Goal: Use online tool/utility

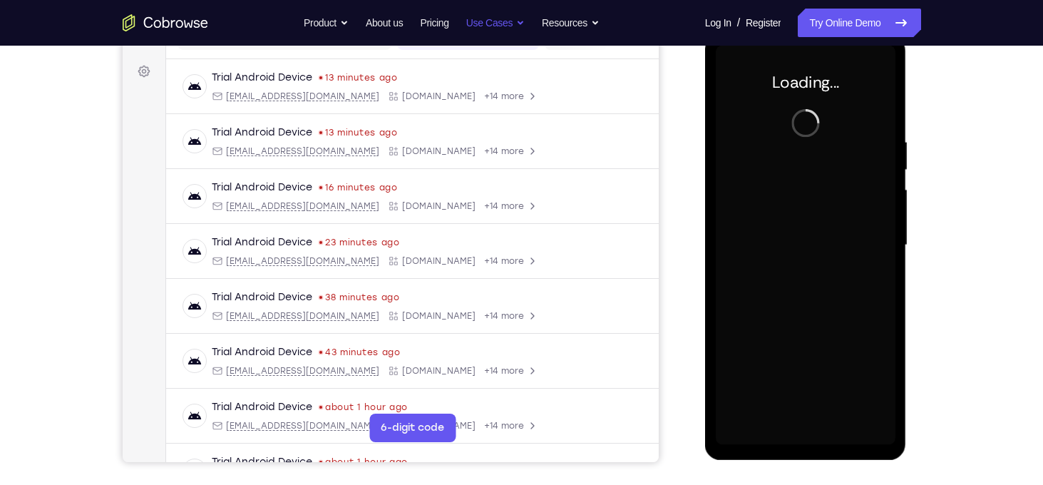
scroll to position [201, 0]
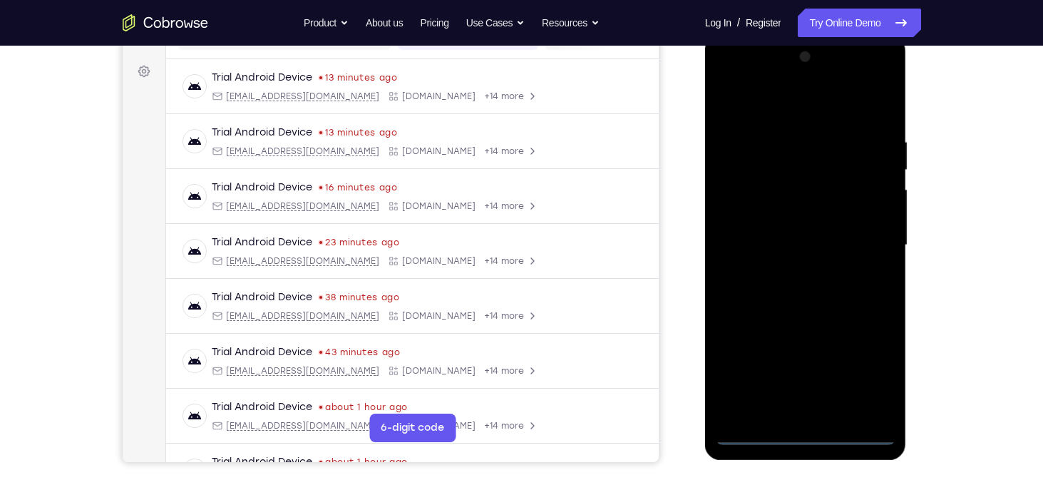
click at [807, 441] on div at bounding box center [806, 245] width 180 height 399
click at [866, 371] on div at bounding box center [806, 245] width 180 height 399
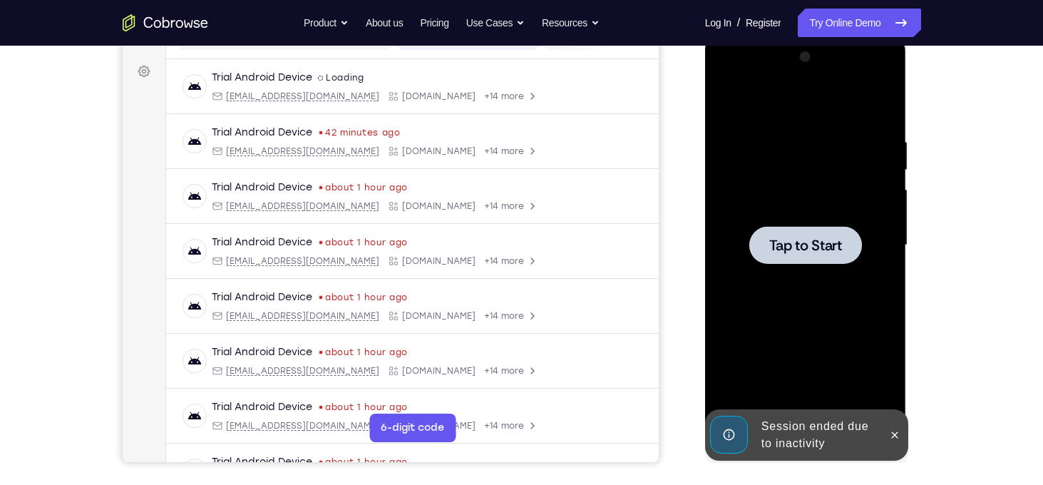
click at [828, 197] on div at bounding box center [806, 245] width 180 height 399
click at [806, 201] on div at bounding box center [806, 245] width 180 height 399
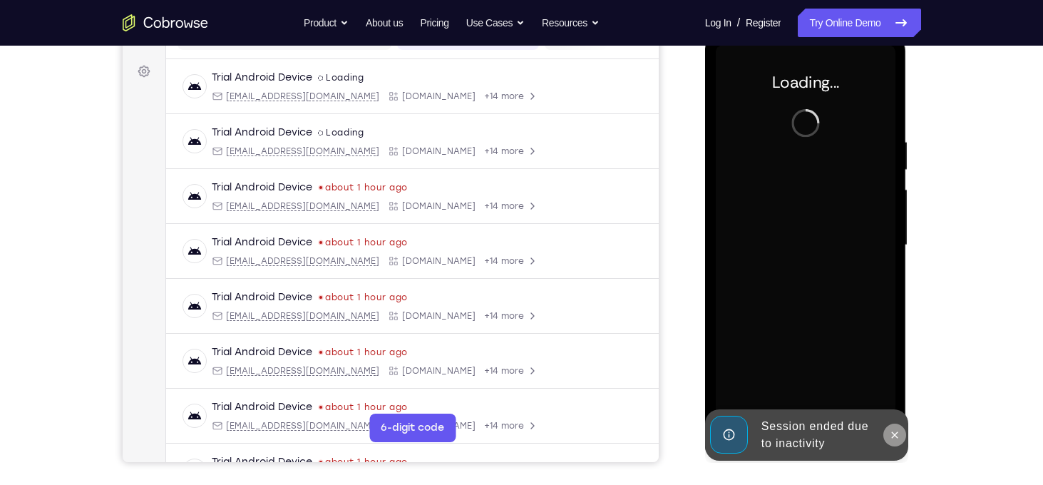
click at [900, 434] on icon at bounding box center [894, 434] width 11 height 11
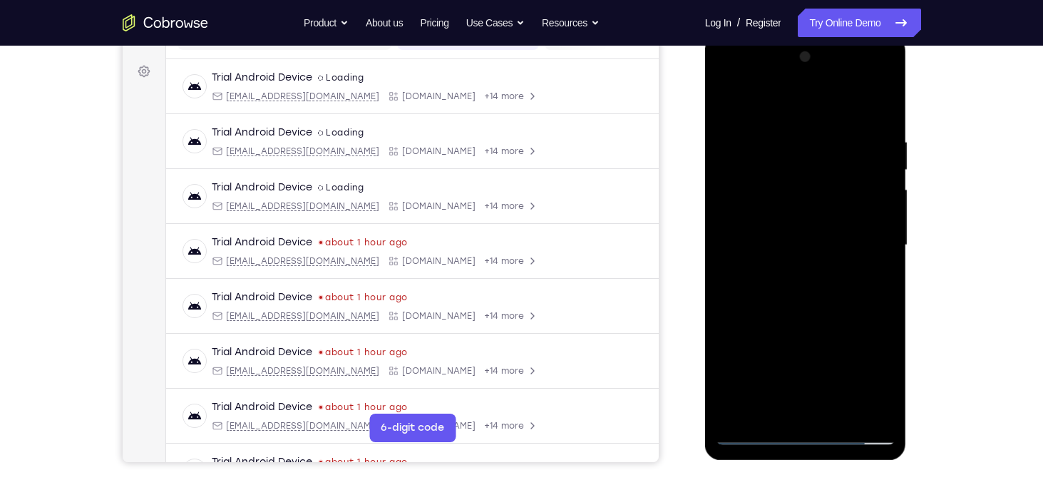
click at [851, 286] on div at bounding box center [806, 245] width 180 height 399
click at [809, 434] on div at bounding box center [806, 245] width 180 height 399
click at [876, 371] on div at bounding box center [806, 245] width 180 height 399
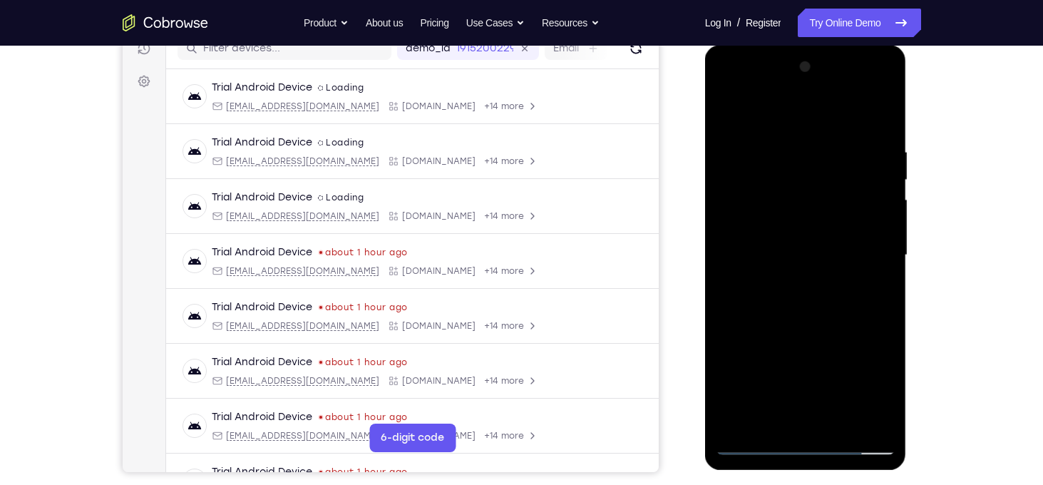
click at [735, 91] on div at bounding box center [806, 255] width 180 height 399
click at [861, 241] on div at bounding box center [806, 255] width 180 height 399
click at [792, 282] on div at bounding box center [806, 255] width 180 height 399
click at [797, 240] on div at bounding box center [806, 255] width 180 height 399
click at [789, 224] on div at bounding box center [806, 255] width 180 height 399
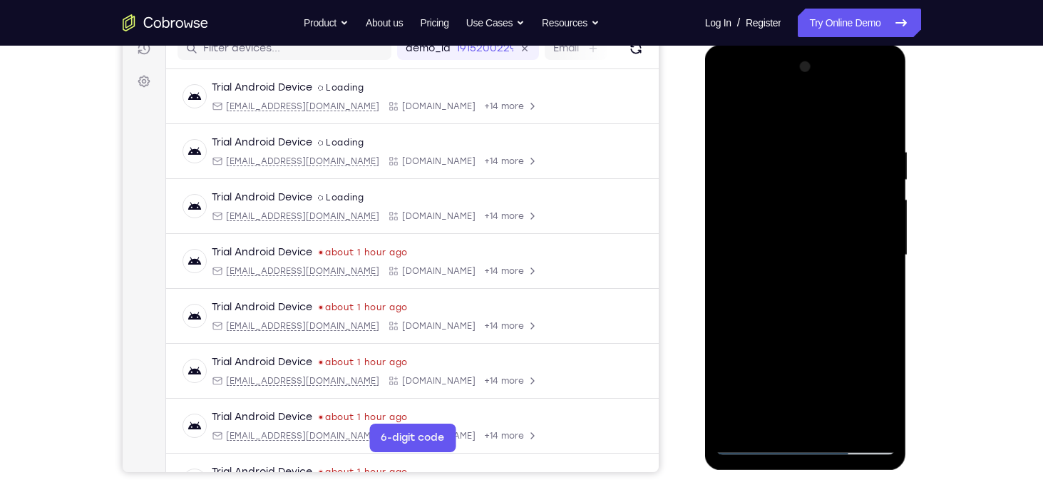
click at [782, 252] on div at bounding box center [806, 255] width 180 height 399
click at [783, 300] on div at bounding box center [806, 255] width 180 height 399
click at [781, 298] on div at bounding box center [806, 255] width 180 height 399
drag, startPoint x: 762, startPoint y: 128, endPoint x: 750, endPoint y: 82, distance: 47.9
click at [750, 82] on div at bounding box center [806, 255] width 180 height 399
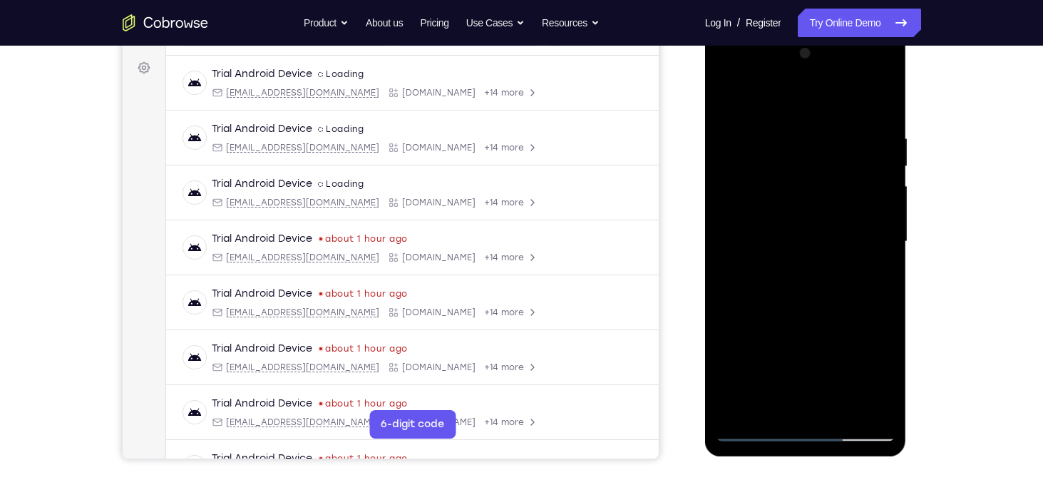
scroll to position [205, 0]
click at [846, 311] on div at bounding box center [806, 240] width 180 height 399
click at [839, 409] on div at bounding box center [806, 240] width 180 height 399
click at [817, 313] on div at bounding box center [806, 240] width 180 height 399
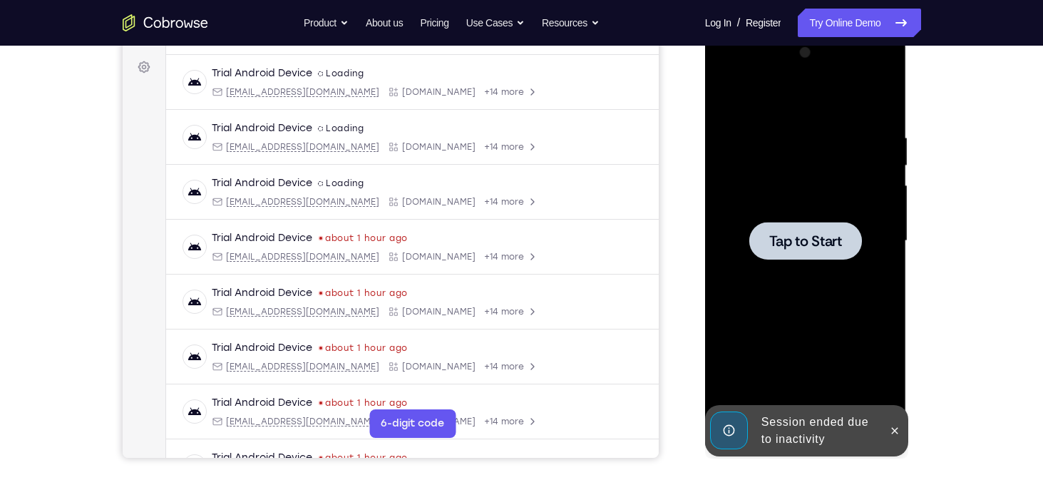
click at [834, 240] on span "Tap to Start" at bounding box center [805, 241] width 73 height 14
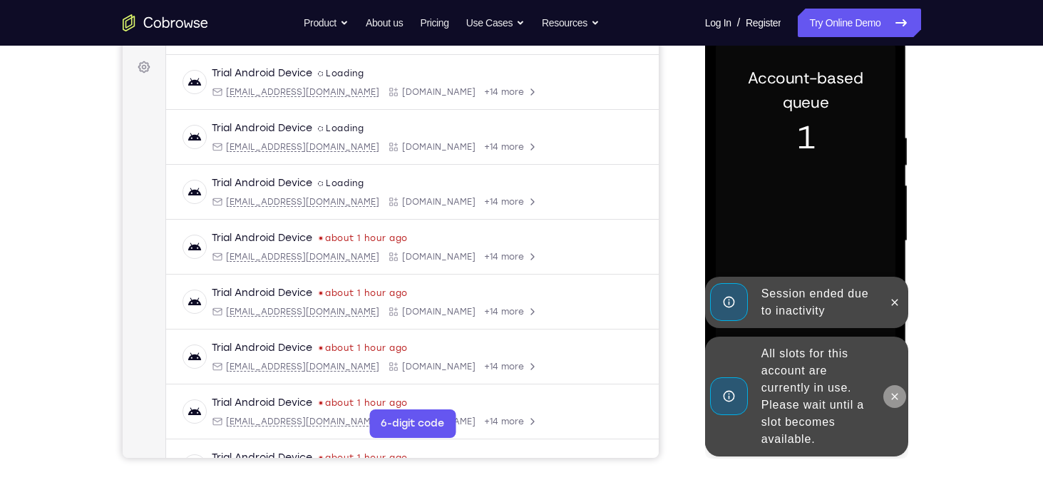
click at [897, 391] on icon at bounding box center [894, 396] width 11 height 11
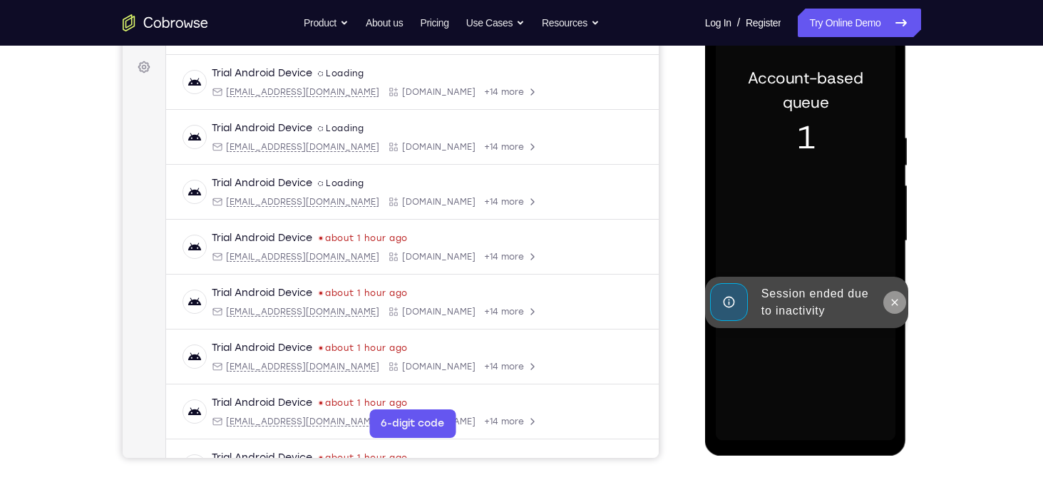
click at [893, 306] on div "Online web based iOS Simulators and Android Emulators. Run iPhone, iPad, Mobile…" at bounding box center [806, 245] width 203 height 428
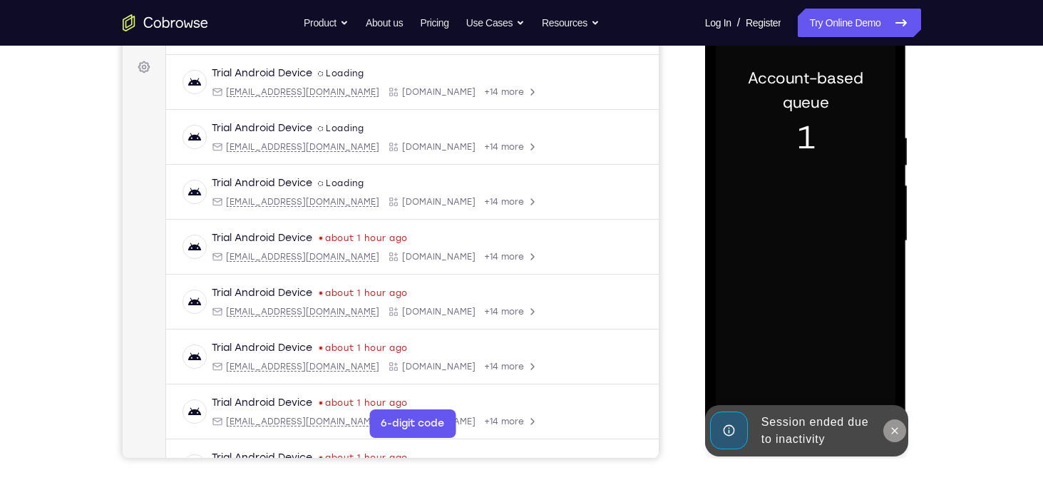
click at [891, 427] on icon at bounding box center [894, 430] width 11 height 11
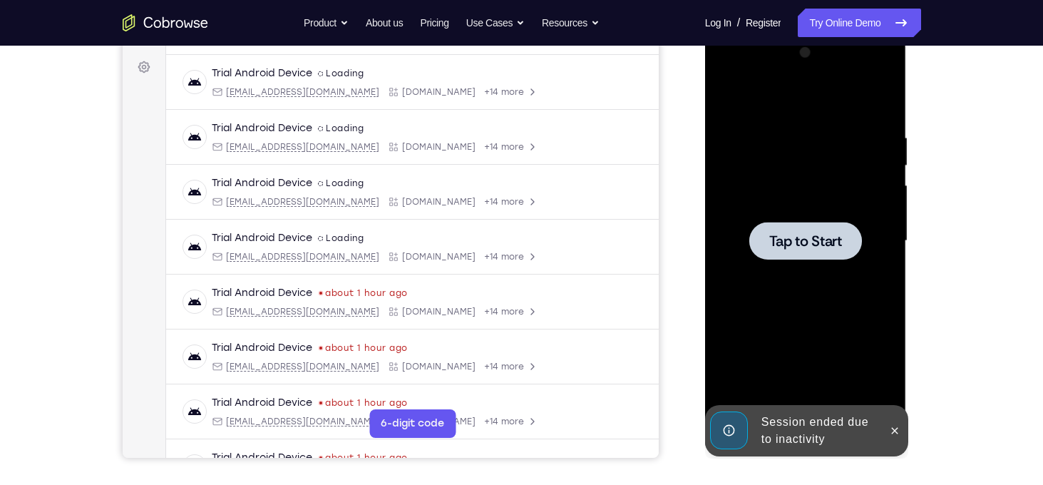
click at [808, 229] on div at bounding box center [805, 241] width 113 height 38
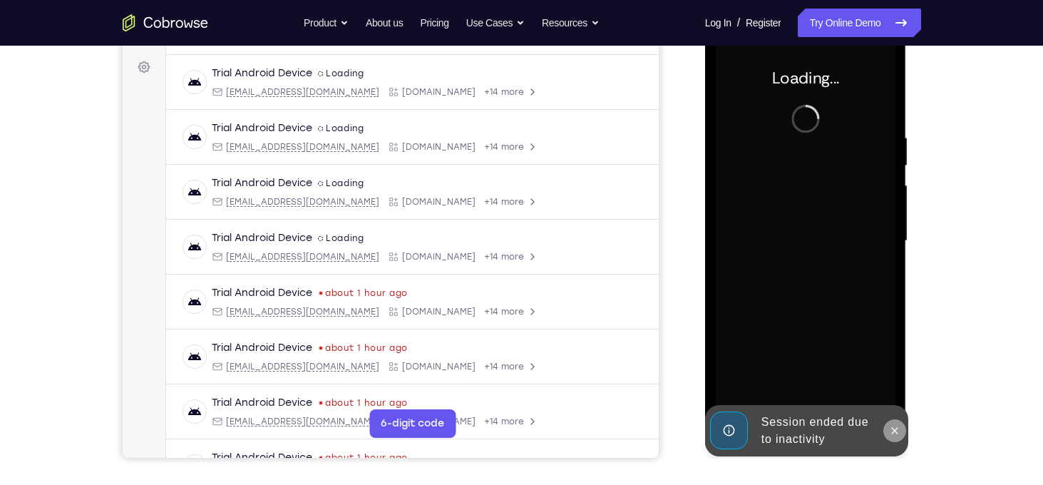
click at [897, 425] on icon at bounding box center [894, 430] width 11 height 11
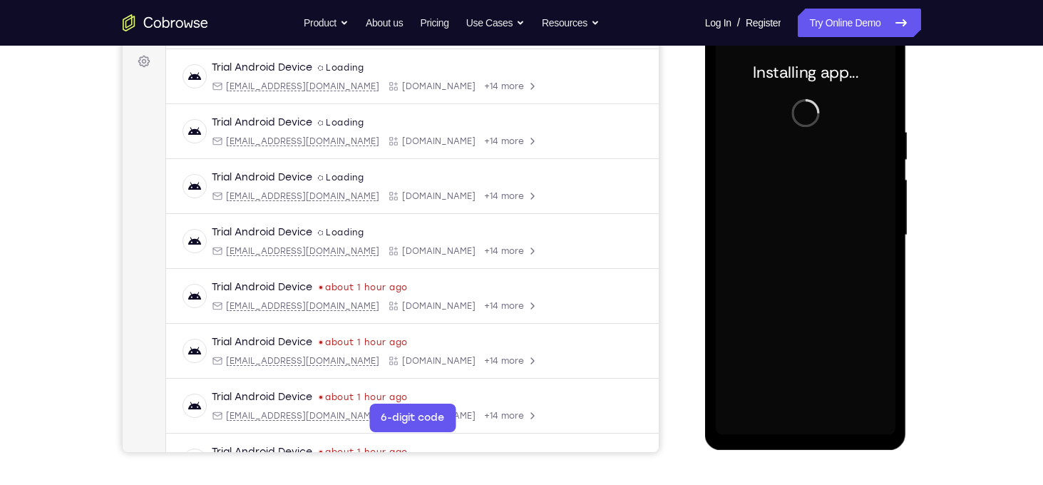
scroll to position [211, 0]
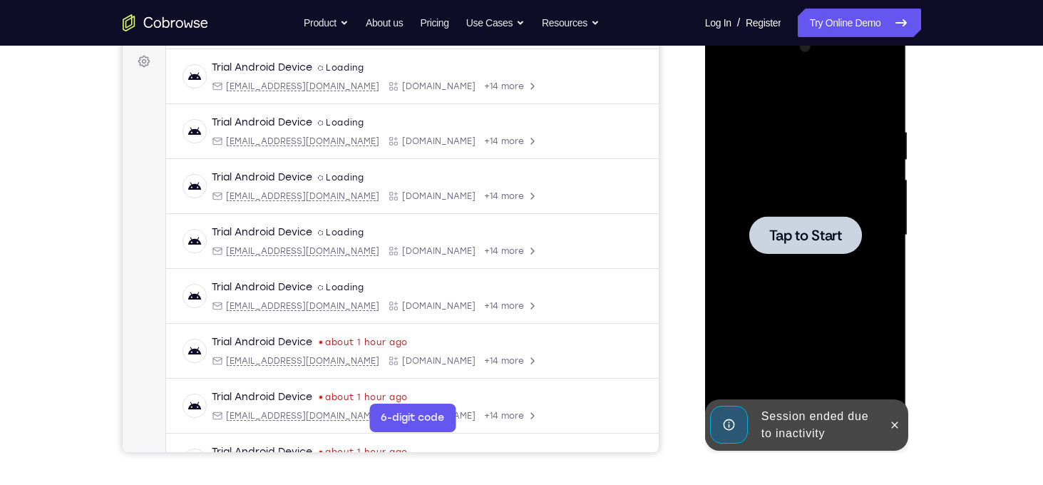
click at [773, 228] on span "Tap to Start" at bounding box center [805, 235] width 73 height 14
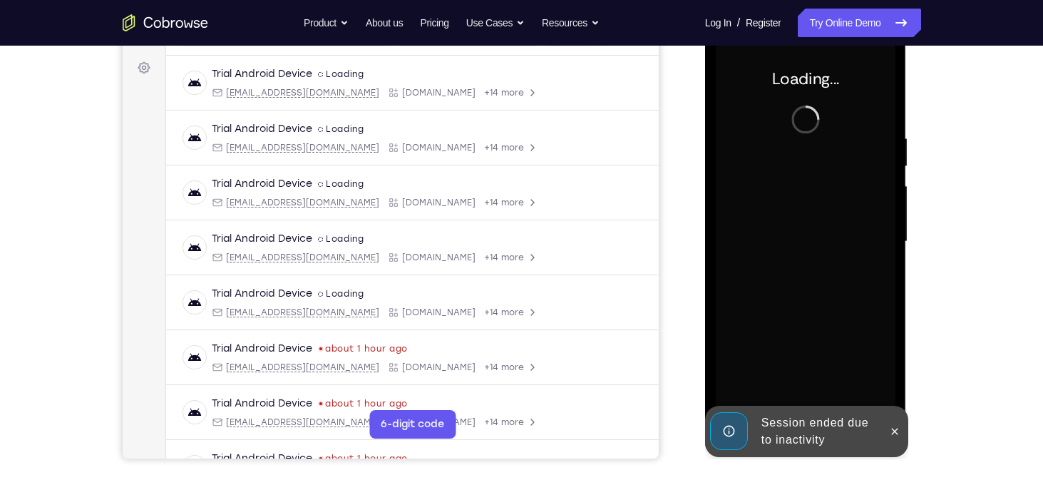
scroll to position [207, 0]
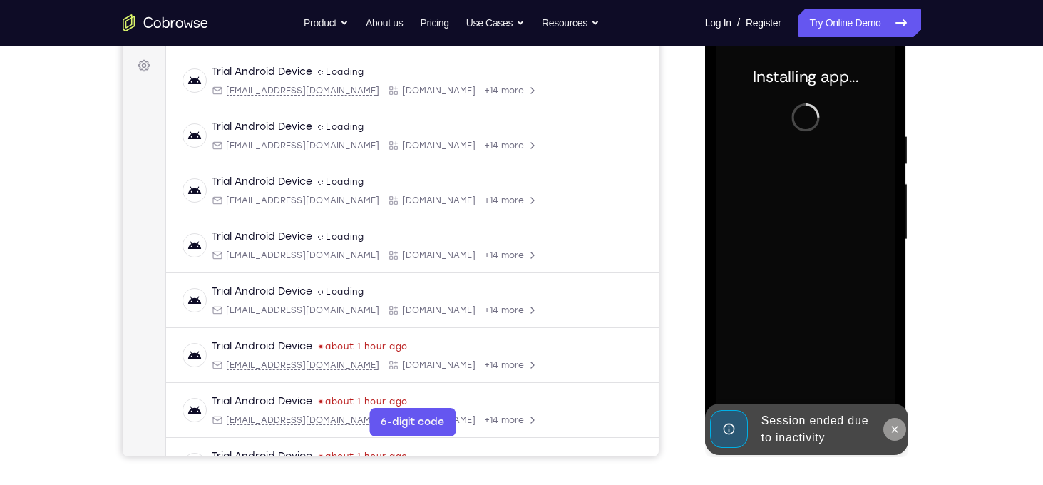
click at [903, 432] on button at bounding box center [895, 429] width 23 height 23
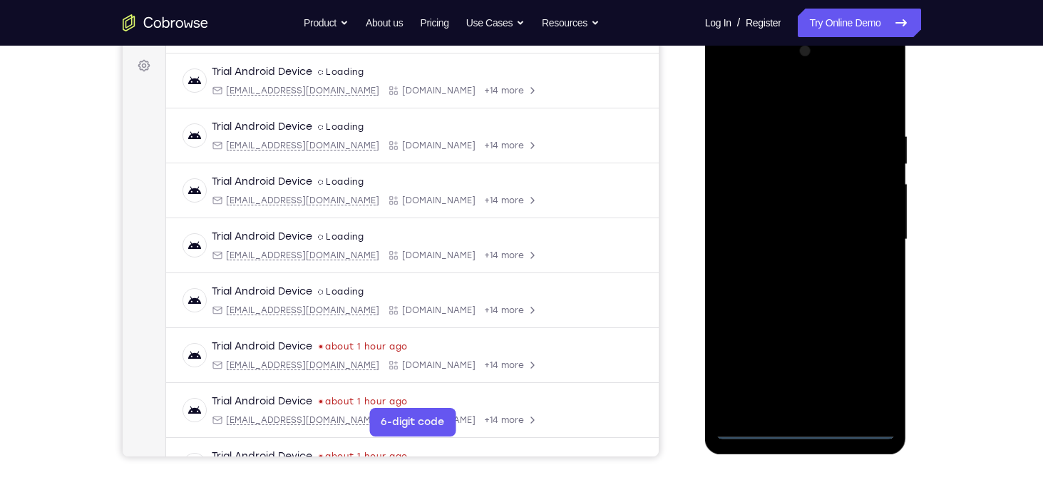
click at [809, 431] on div at bounding box center [806, 239] width 180 height 399
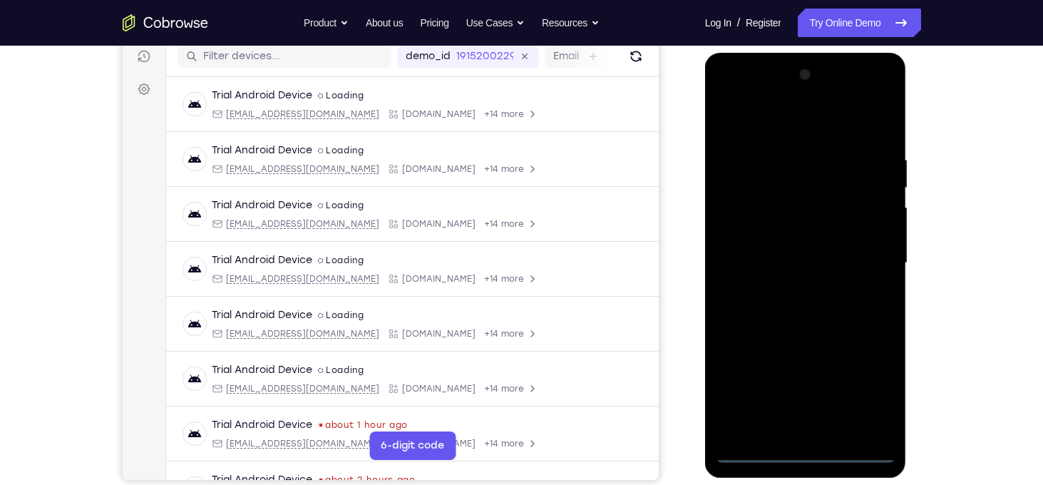
click at [866, 384] on div at bounding box center [806, 262] width 180 height 399
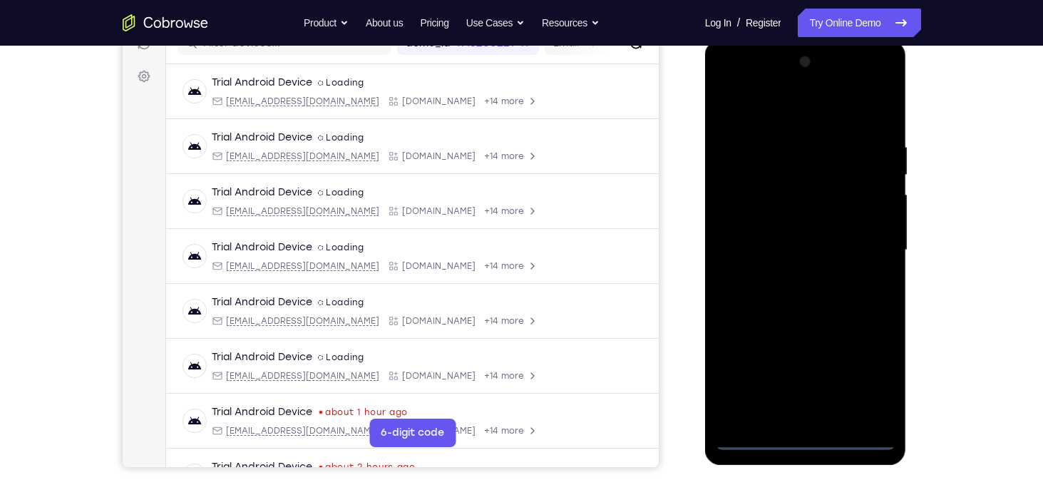
scroll to position [197, 0]
click at [731, 86] on div at bounding box center [806, 249] width 180 height 399
click at [864, 241] on div at bounding box center [806, 249] width 180 height 399
click at [789, 273] on div at bounding box center [806, 249] width 180 height 399
click at [803, 214] on div at bounding box center [806, 249] width 180 height 399
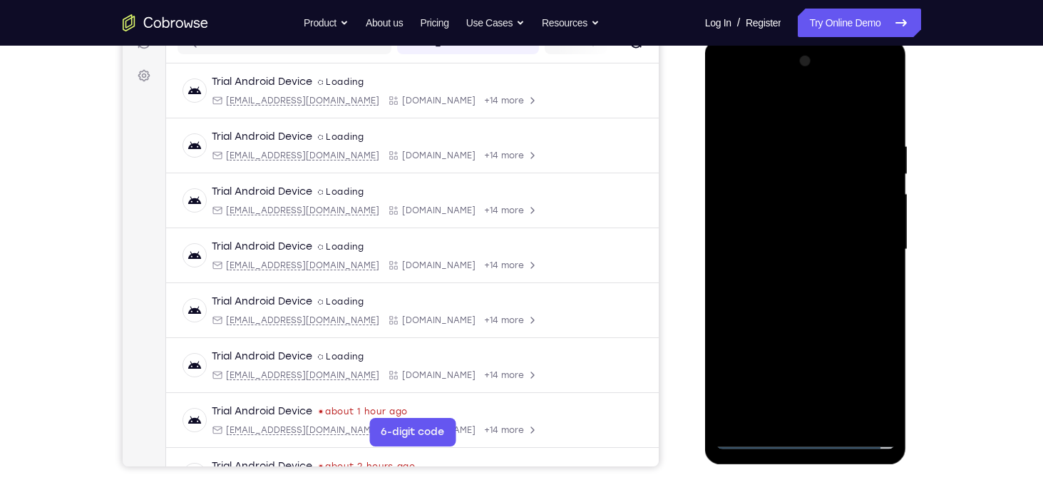
click at [804, 239] on div at bounding box center [806, 249] width 180 height 399
click at [775, 277] on div at bounding box center [806, 249] width 180 height 399
click at [814, 215] on div at bounding box center [806, 249] width 180 height 399
drag, startPoint x: 793, startPoint y: 121, endPoint x: 787, endPoint y: 86, distance: 36.2
click at [787, 86] on div at bounding box center [806, 249] width 180 height 399
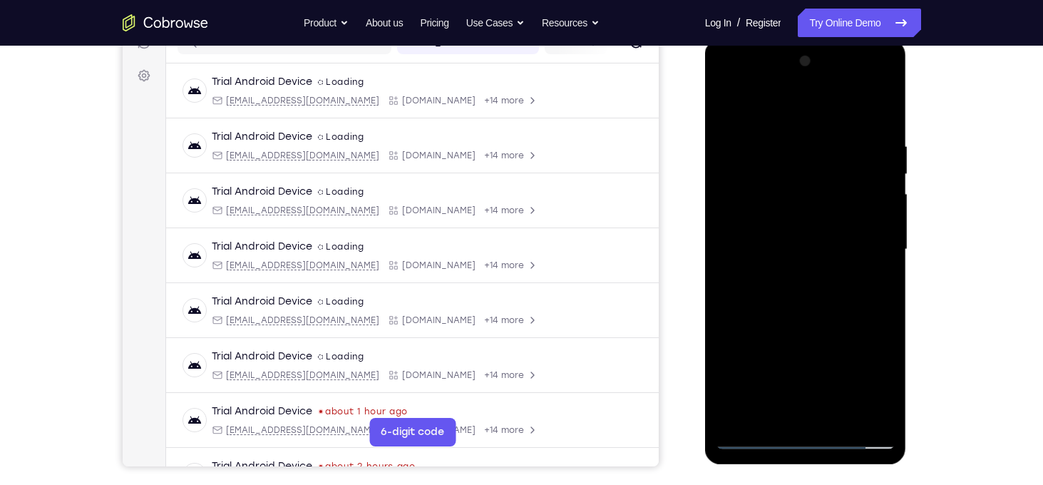
drag, startPoint x: 803, startPoint y: 190, endPoint x: 802, endPoint y: 210, distance: 20.7
click at [802, 210] on div at bounding box center [806, 249] width 180 height 399
drag, startPoint x: 817, startPoint y: 269, endPoint x: 824, endPoint y: 163, distance: 105.8
click at [824, 163] on div at bounding box center [806, 249] width 180 height 399
click at [889, 402] on div at bounding box center [806, 249] width 180 height 399
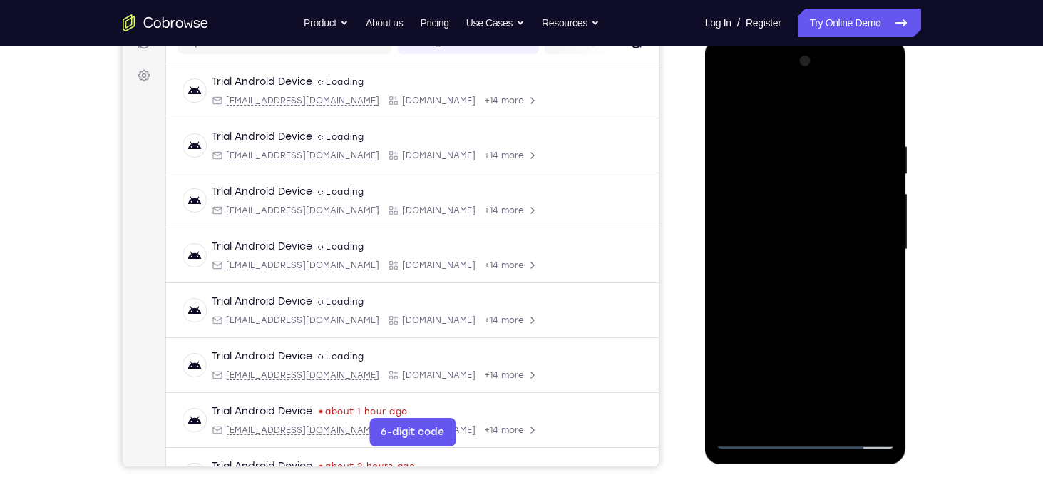
click at [886, 207] on div at bounding box center [806, 249] width 180 height 399
drag, startPoint x: 856, startPoint y: 214, endPoint x: 850, endPoint y: 316, distance: 102.2
click at [850, 316] on div at bounding box center [806, 249] width 180 height 399
click at [788, 130] on div at bounding box center [806, 249] width 180 height 399
click at [875, 347] on div at bounding box center [806, 249] width 180 height 399
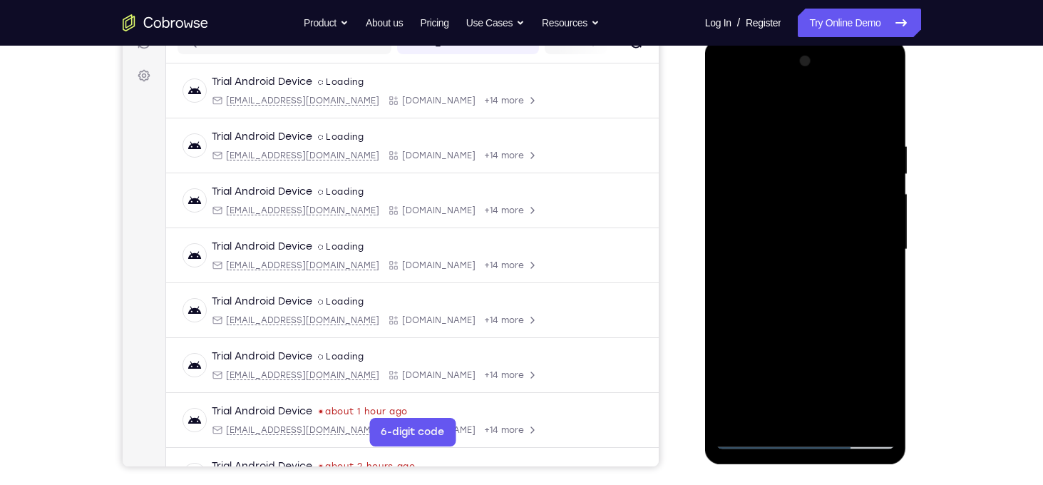
click at [861, 411] on div at bounding box center [806, 249] width 180 height 399
click at [876, 307] on div at bounding box center [806, 249] width 180 height 399
click at [869, 304] on div at bounding box center [806, 249] width 180 height 399
click at [872, 271] on div at bounding box center [806, 249] width 180 height 399
drag, startPoint x: 884, startPoint y: 276, endPoint x: 773, endPoint y: 269, distance: 111.5
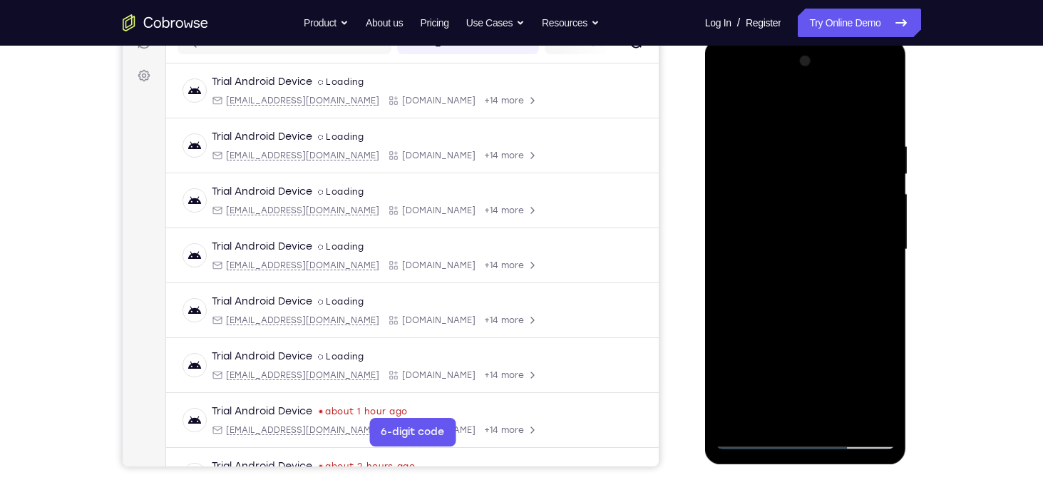
click at [773, 269] on div at bounding box center [806, 249] width 180 height 399
click at [866, 259] on div at bounding box center [806, 249] width 180 height 399
click at [867, 221] on div at bounding box center [806, 249] width 180 height 399
click at [878, 116] on div at bounding box center [806, 249] width 180 height 399
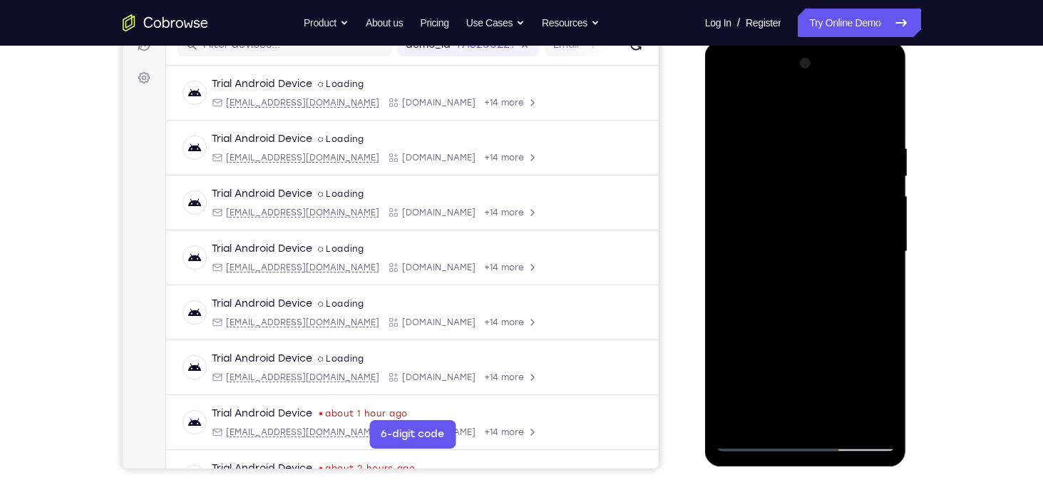
scroll to position [194, 0]
drag, startPoint x: 832, startPoint y: 214, endPoint x: 832, endPoint y: 196, distance: 17.8
click at [832, 196] on div at bounding box center [806, 252] width 180 height 399
drag, startPoint x: 812, startPoint y: 328, endPoint x: 817, endPoint y: 195, distance: 133.4
click at [817, 195] on div at bounding box center [806, 252] width 180 height 399
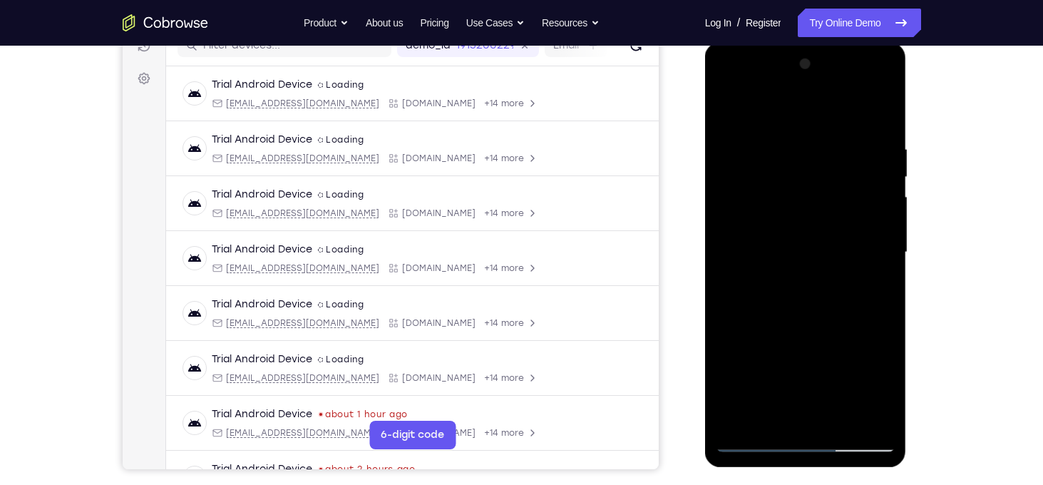
drag, startPoint x: 812, startPoint y: 359, endPoint x: 821, endPoint y: 190, distance: 168.5
click at [821, 190] on div at bounding box center [806, 252] width 180 height 399
drag, startPoint x: 824, startPoint y: 347, endPoint x: 831, endPoint y: 193, distance: 154.9
click at [831, 193] on div at bounding box center [806, 252] width 180 height 399
drag, startPoint x: 840, startPoint y: 245, endPoint x: 841, endPoint y: 171, distance: 74.2
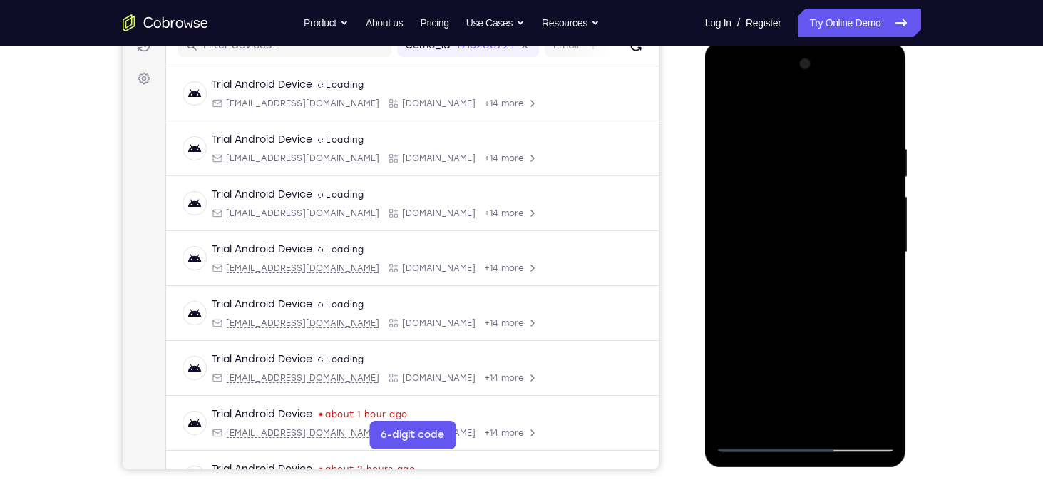
click at [841, 171] on div at bounding box center [806, 252] width 180 height 399
drag, startPoint x: 837, startPoint y: 334, endPoint x: 837, endPoint y: 177, distance: 156.9
click at [837, 177] on div at bounding box center [806, 252] width 180 height 399
click at [871, 421] on div at bounding box center [806, 252] width 180 height 399
click at [869, 421] on div at bounding box center [806, 252] width 180 height 399
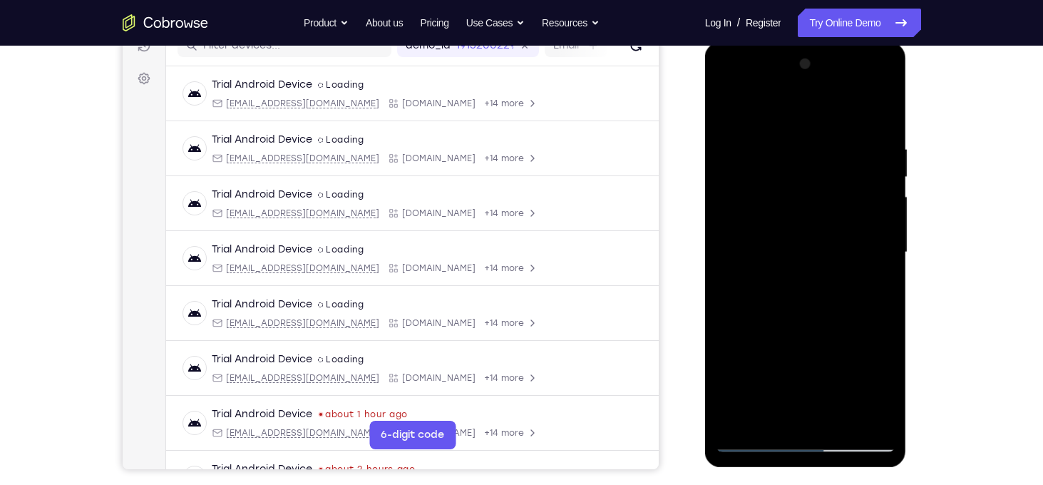
drag, startPoint x: 835, startPoint y: 175, endPoint x: 821, endPoint y: 364, distance: 190.2
click at [821, 364] on div at bounding box center [806, 252] width 180 height 399
drag, startPoint x: 807, startPoint y: 189, endPoint x: 789, endPoint y: 315, distance: 127.6
click at [789, 315] on div at bounding box center [806, 252] width 180 height 399
drag, startPoint x: 827, startPoint y: 184, endPoint x: 805, endPoint y: 371, distance: 188.1
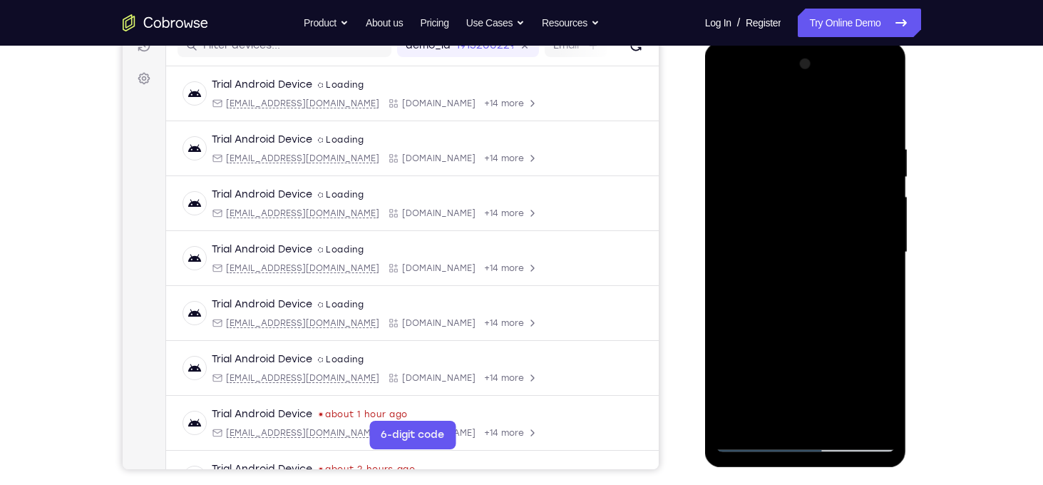
click at [805, 371] on div at bounding box center [806, 252] width 180 height 399
click at [809, 277] on div at bounding box center [806, 252] width 180 height 399
drag, startPoint x: 783, startPoint y: 200, endPoint x: 800, endPoint y: 328, distance: 128.8
click at [800, 328] on div at bounding box center [806, 252] width 180 height 399
click at [883, 263] on div at bounding box center [806, 252] width 180 height 399
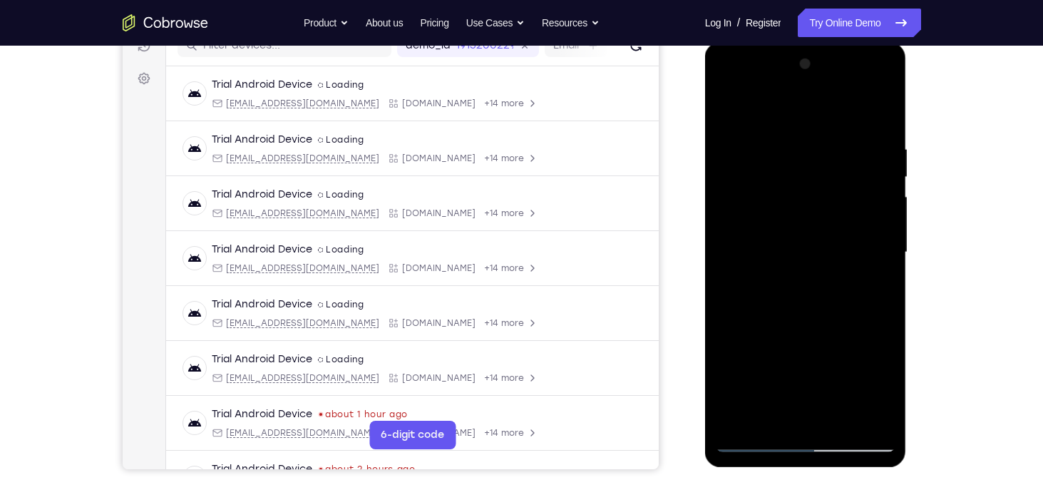
click at [883, 262] on div at bounding box center [806, 252] width 180 height 399
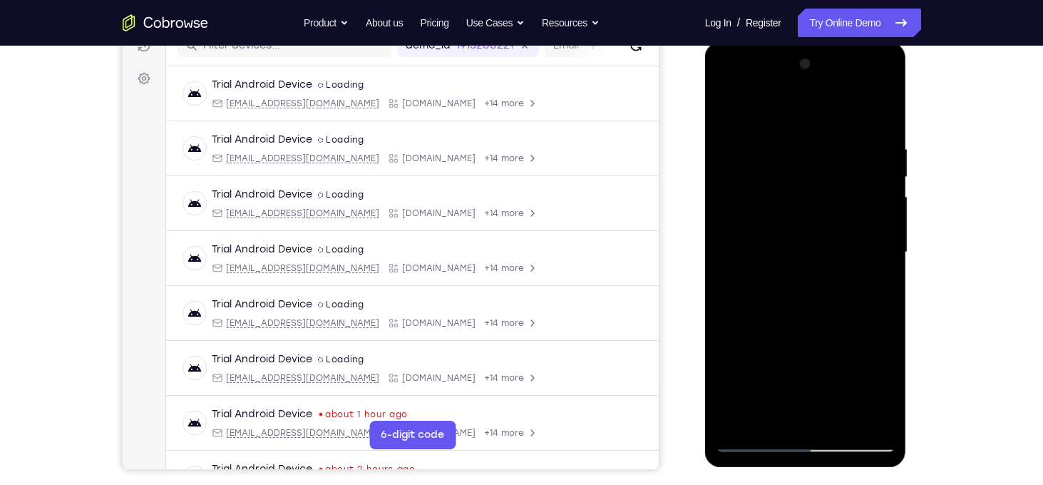
click at [730, 263] on div at bounding box center [806, 252] width 180 height 399
click at [732, 107] on div at bounding box center [806, 252] width 180 height 399
drag, startPoint x: 795, startPoint y: 343, endPoint x: 784, endPoint y: 240, distance: 103.3
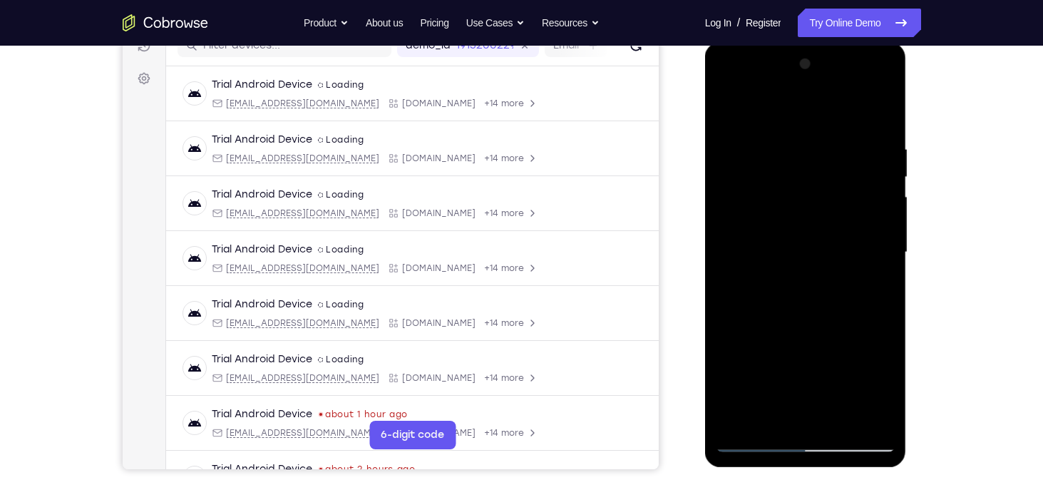
click at [784, 240] on div at bounding box center [806, 252] width 180 height 399
click at [861, 302] on div at bounding box center [806, 252] width 180 height 399
drag, startPoint x: 847, startPoint y: 292, endPoint x: 849, endPoint y: 304, distance: 12.2
click at [849, 304] on div at bounding box center [806, 252] width 180 height 399
click at [886, 260] on div at bounding box center [806, 252] width 180 height 399
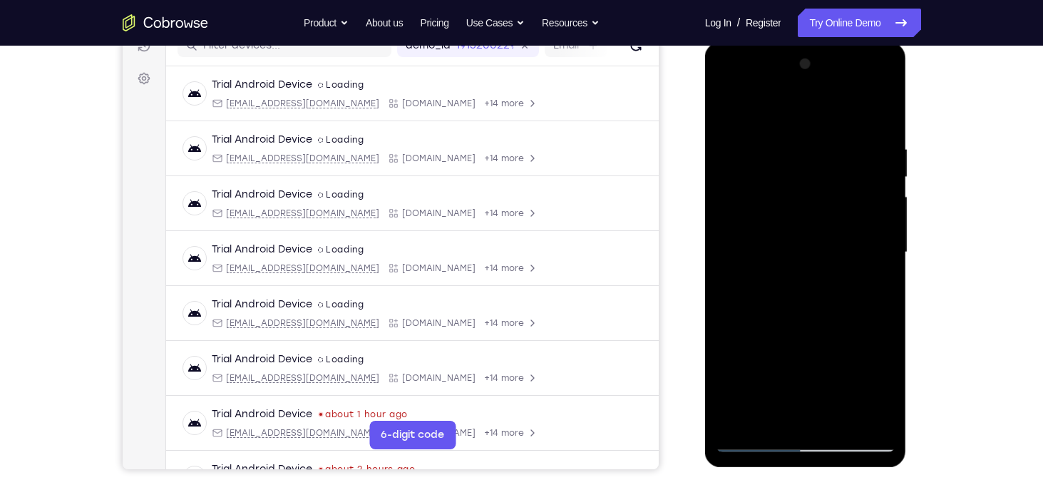
click at [724, 106] on div at bounding box center [806, 252] width 180 height 399
click at [814, 357] on div at bounding box center [806, 252] width 180 height 399
click at [728, 106] on div at bounding box center [806, 252] width 180 height 399
drag, startPoint x: 786, startPoint y: 318, endPoint x: 779, endPoint y: 262, distance: 56.7
click at [779, 262] on div at bounding box center [806, 252] width 180 height 399
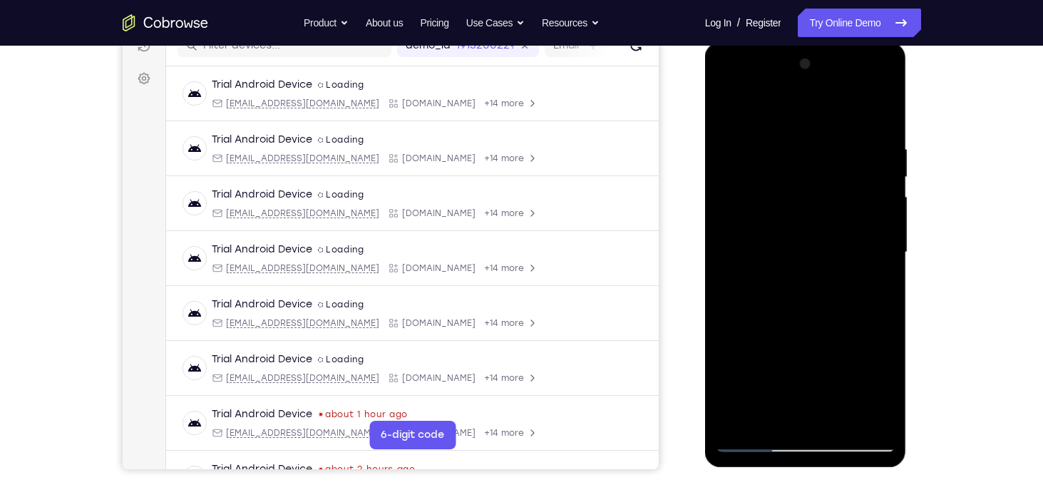
click at [807, 292] on div at bounding box center [806, 252] width 180 height 399
drag, startPoint x: 841, startPoint y: 231, endPoint x: 840, endPoint y: 334, distance: 102.7
click at [840, 334] on div at bounding box center [806, 252] width 180 height 399
drag, startPoint x: 816, startPoint y: 267, endPoint x: 812, endPoint y: 212, distance: 55.1
click at [812, 212] on div at bounding box center [806, 252] width 180 height 399
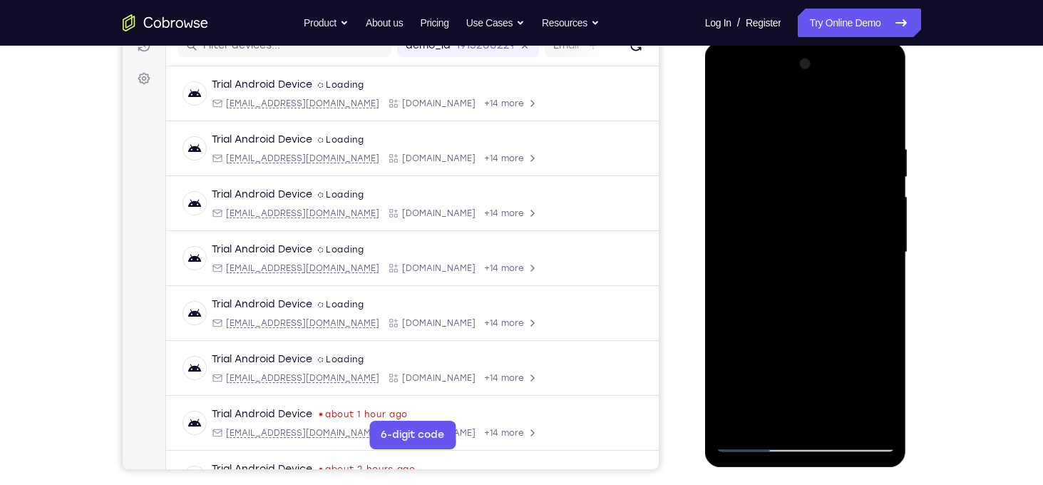
click at [727, 106] on div at bounding box center [806, 252] width 180 height 399
click at [749, 345] on div at bounding box center [806, 252] width 180 height 399
drag, startPoint x: 762, startPoint y: 167, endPoint x: 760, endPoint y: 293, distance: 126.2
click at [760, 293] on div at bounding box center [806, 252] width 180 height 399
click at [730, 109] on div at bounding box center [806, 252] width 180 height 399
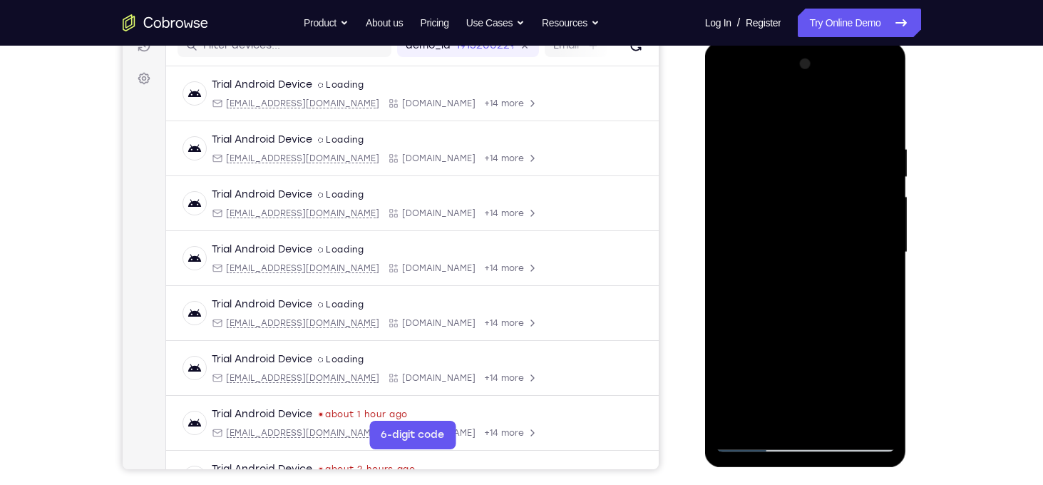
click at [815, 354] on div at bounding box center [806, 252] width 180 height 399
click at [884, 260] on div at bounding box center [806, 252] width 180 height 399
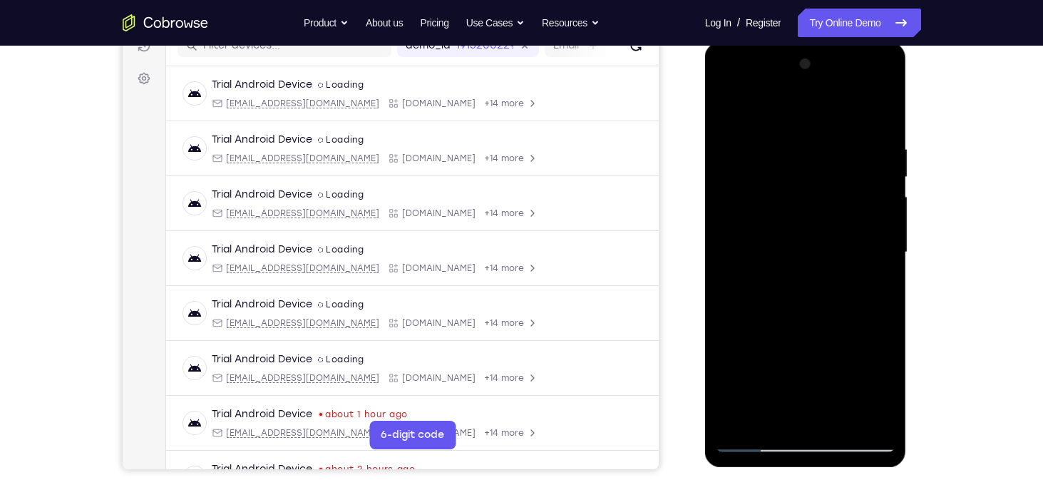
click at [884, 260] on div at bounding box center [806, 252] width 180 height 399
click at [728, 111] on div at bounding box center [806, 252] width 180 height 399
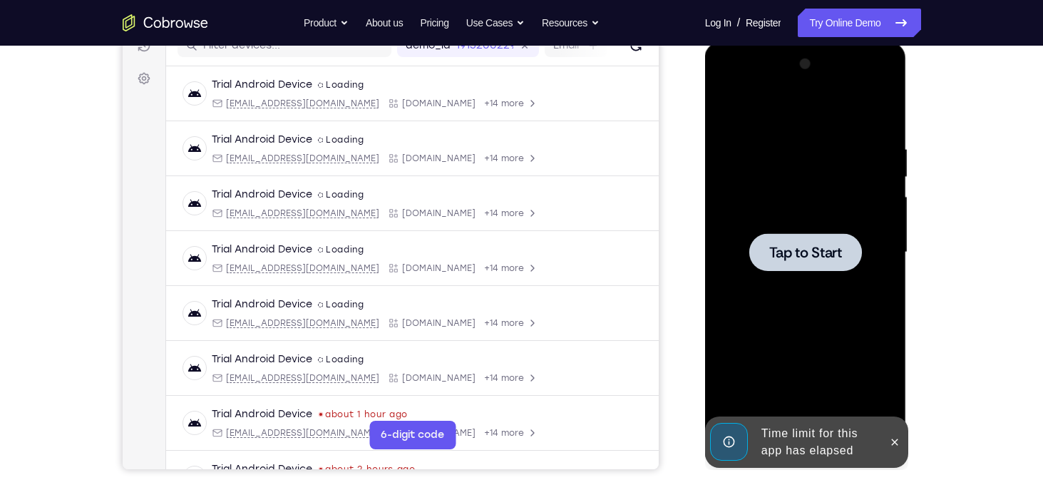
click at [769, 180] on div at bounding box center [806, 252] width 180 height 399
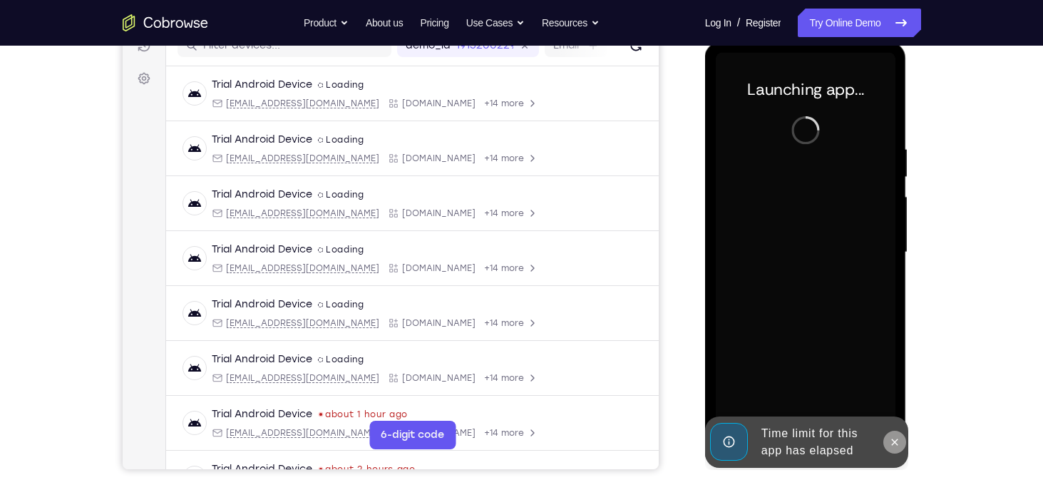
click at [893, 431] on button at bounding box center [895, 442] width 23 height 23
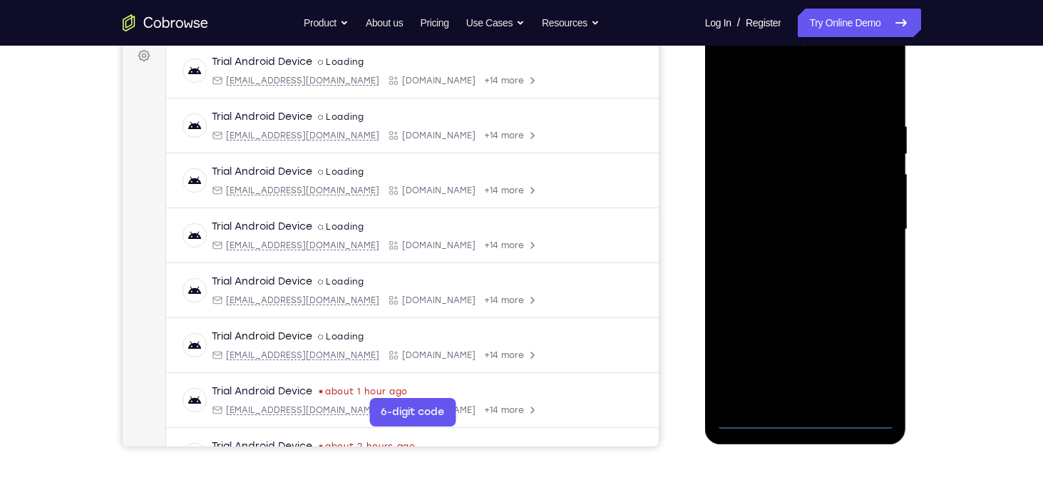
scroll to position [217, 0]
click at [803, 418] on div at bounding box center [806, 229] width 180 height 399
click at [870, 366] on div at bounding box center [806, 229] width 180 height 399
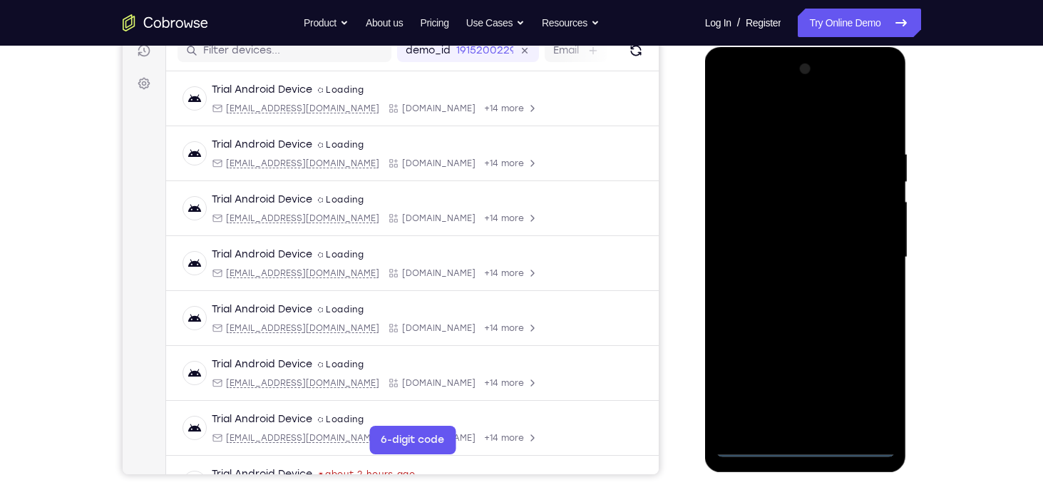
scroll to position [190, 0]
click at [726, 89] on div at bounding box center [806, 256] width 180 height 399
click at [864, 243] on div at bounding box center [806, 256] width 180 height 399
click at [791, 282] on div at bounding box center [806, 256] width 180 height 399
click at [793, 240] on div at bounding box center [806, 256] width 180 height 399
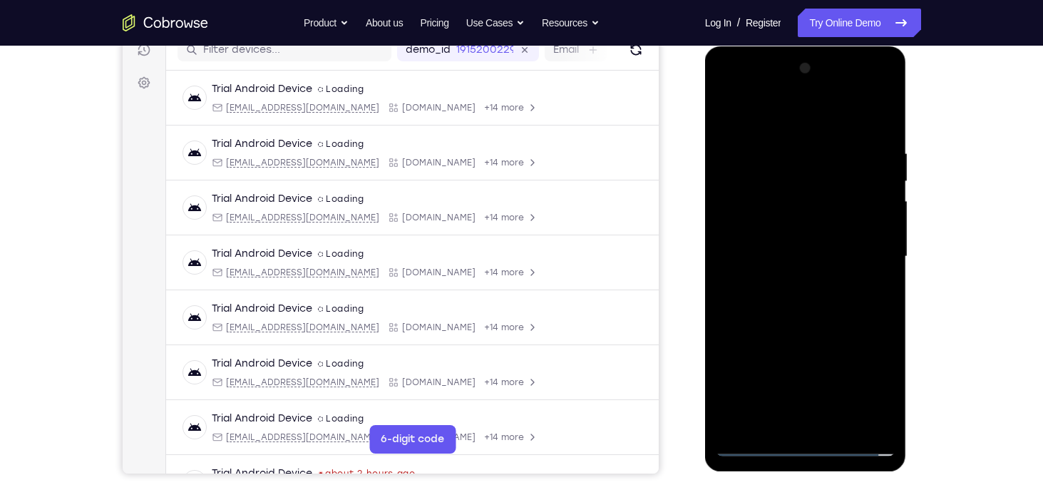
click at [786, 230] on div at bounding box center [806, 256] width 180 height 399
click at [781, 252] on div at bounding box center [806, 256] width 180 height 399
click at [788, 301] on div at bounding box center [806, 256] width 180 height 399
click at [798, 322] on div at bounding box center [806, 256] width 180 height 399
click at [872, 426] on div at bounding box center [806, 256] width 180 height 399
